Goal: Find specific page/section

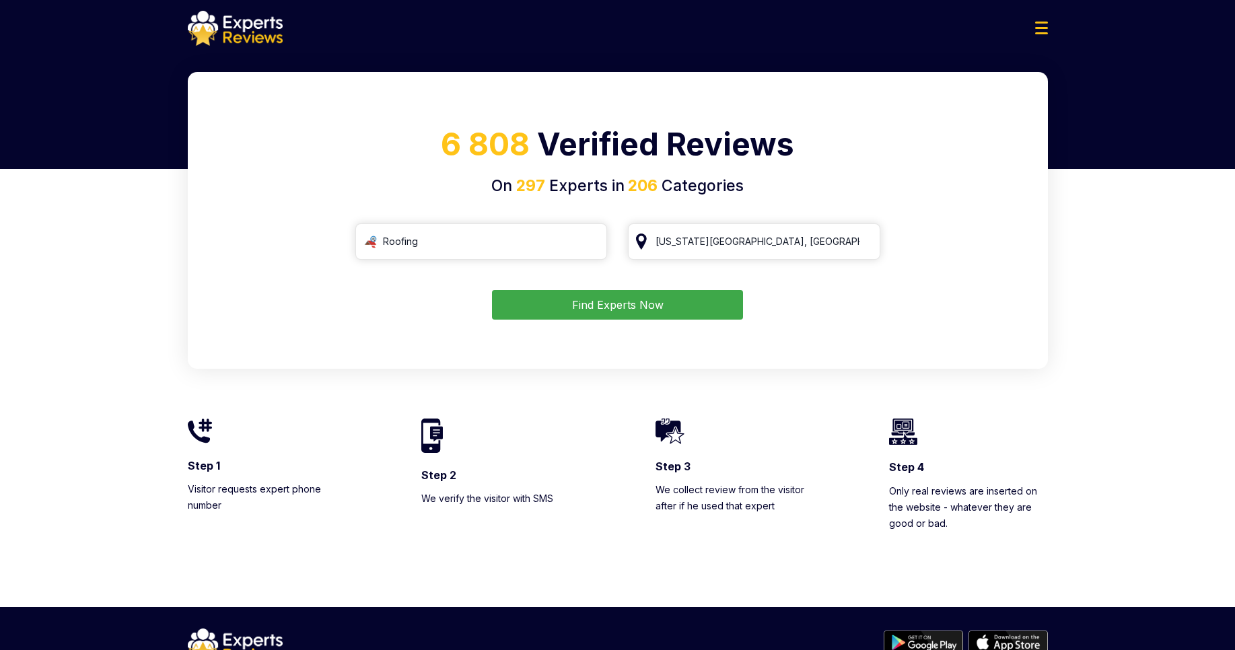
click at [554, 305] on button "Find Experts Now" at bounding box center [617, 305] width 251 height 30
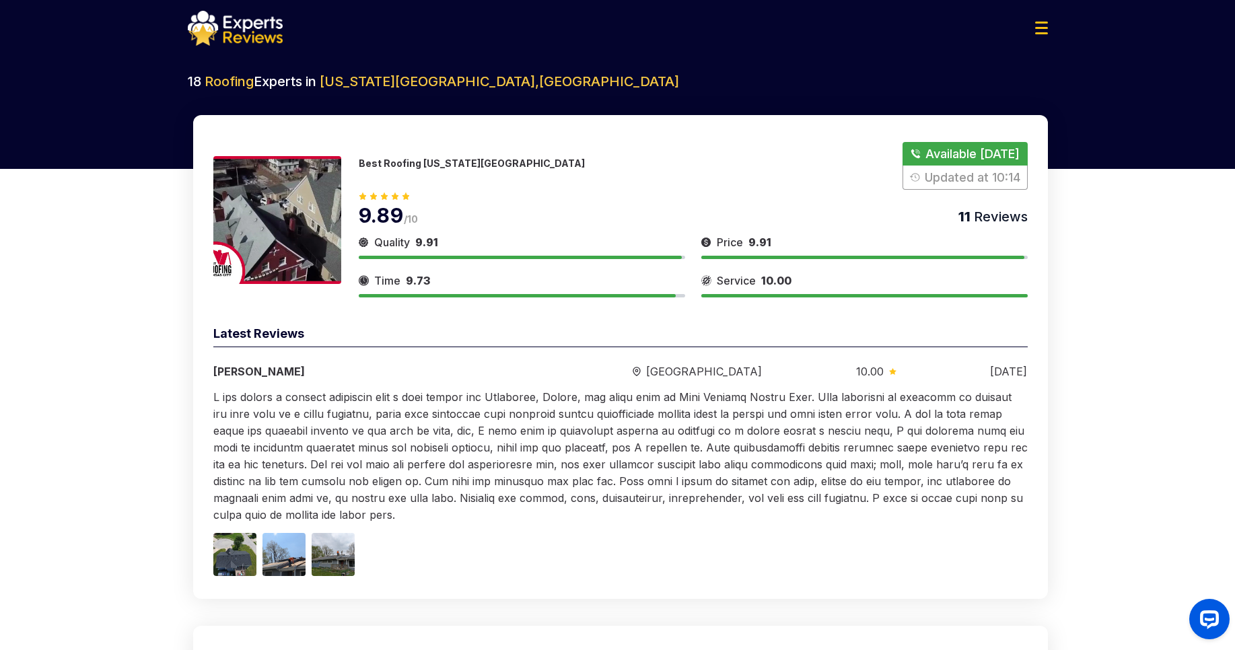
click at [265, 208] on img at bounding box center [277, 220] width 128 height 128
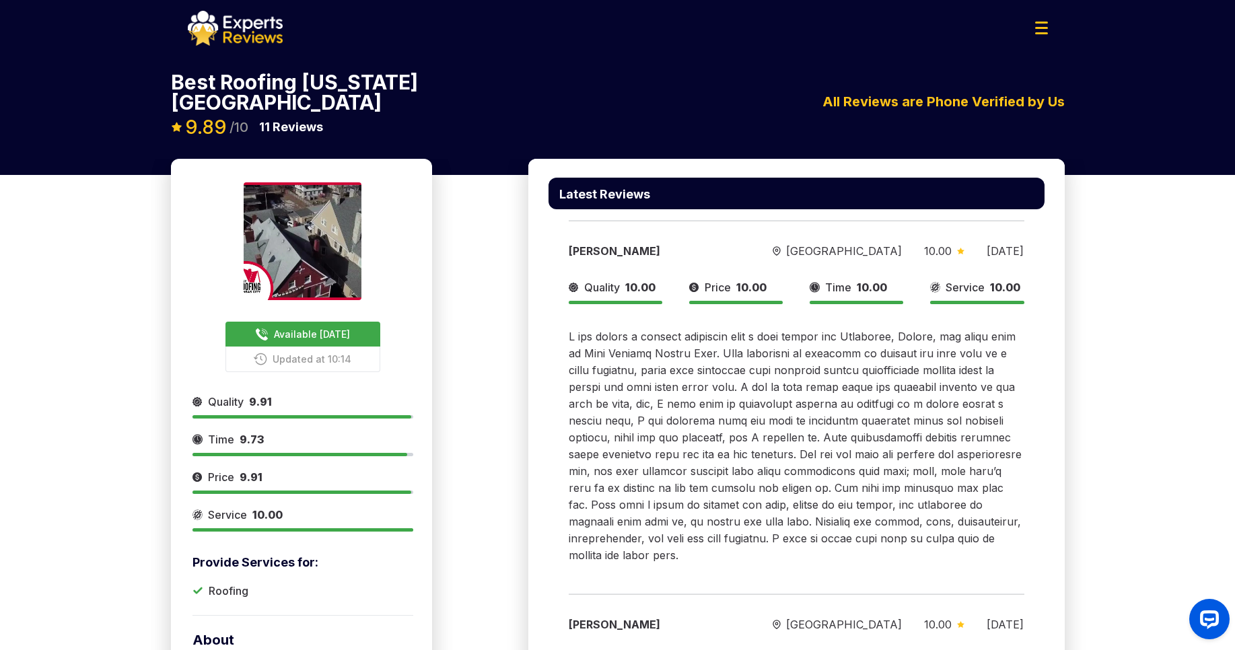
click at [1014, 50] on div at bounding box center [617, 25] width 1235 height 50
